Goal: Find specific page/section: Find specific page/section

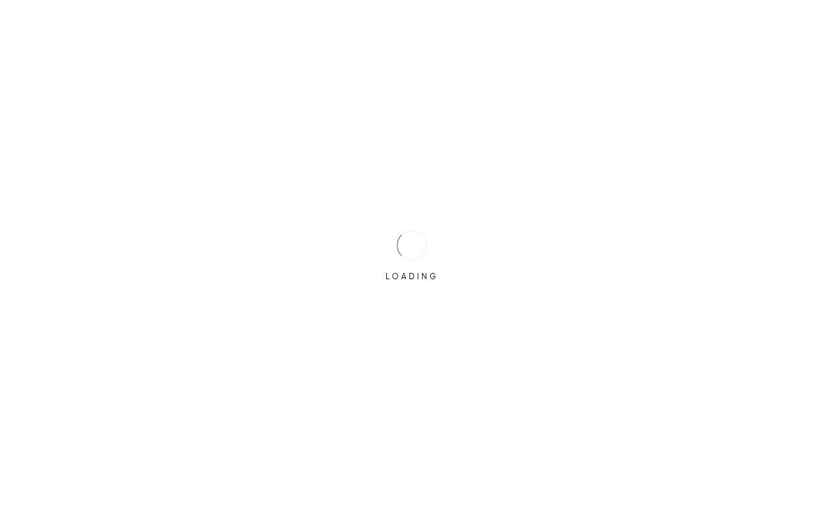
click at [456, 229] on div "LOADING" at bounding box center [412, 256] width 824 height 512
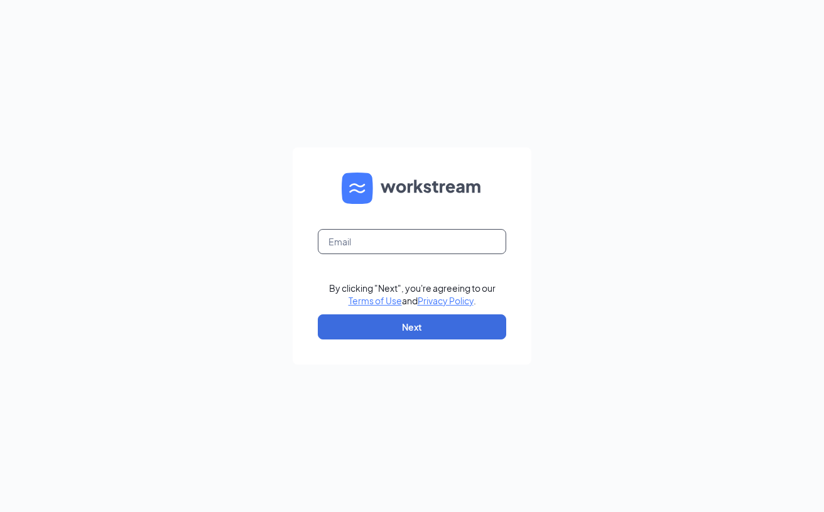
click at [438, 245] on input "text" at bounding box center [412, 241] width 188 height 25
type input "ddenton@gohogwild.com"
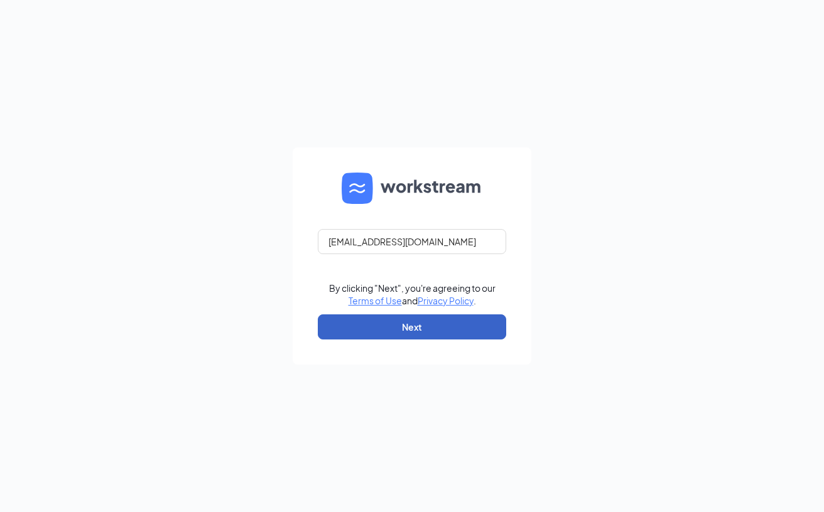
click at [400, 330] on button "Next" at bounding box center [412, 327] width 188 height 25
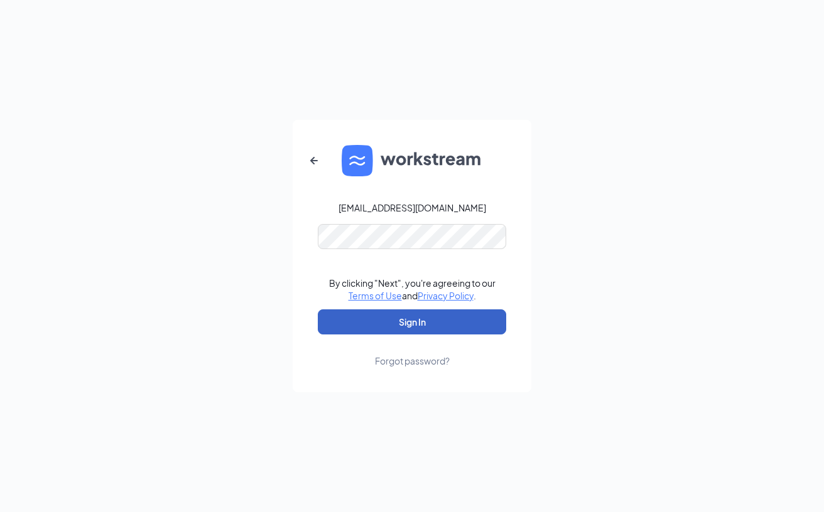
click at [397, 326] on button "Sign In" at bounding box center [412, 321] width 188 height 25
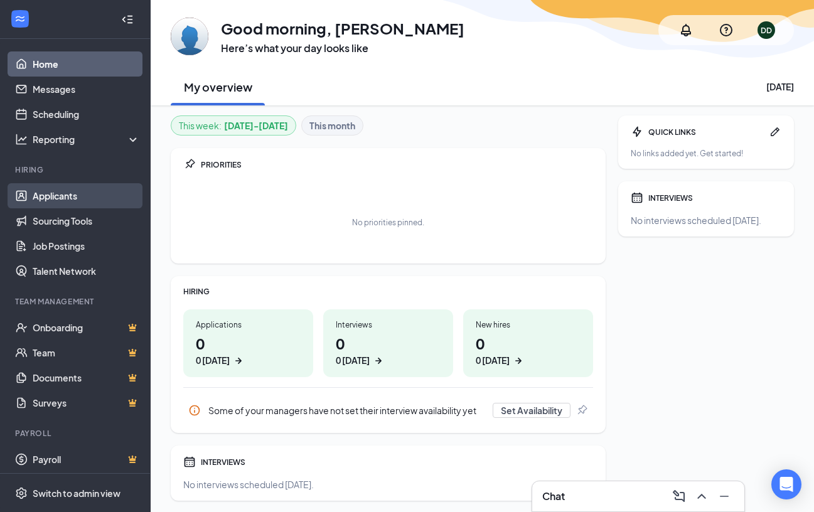
click at [67, 198] on link "Applicants" at bounding box center [86, 195] width 107 height 25
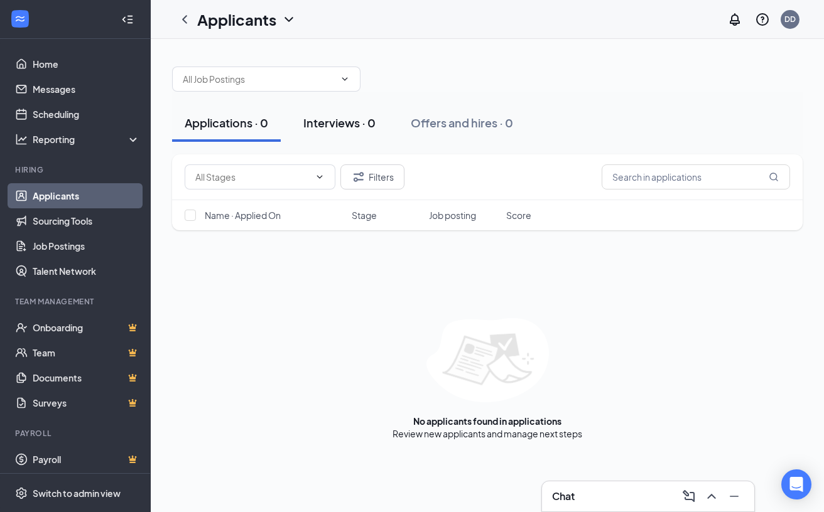
click at [341, 132] on button "Interviews · 0" at bounding box center [339, 123] width 97 height 38
